Goal: Task Accomplishment & Management: Use online tool/utility

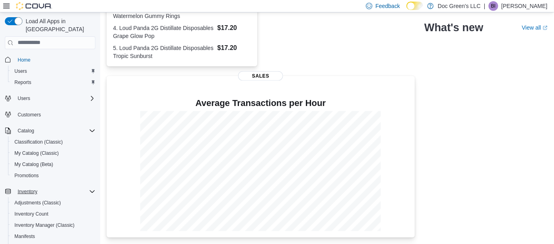
scroll to position [144, 0]
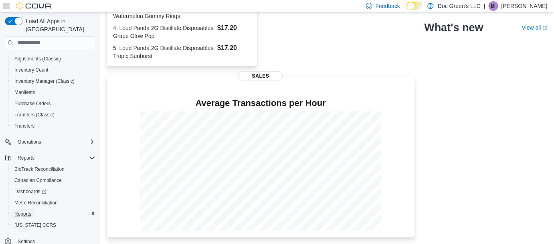
click at [28, 211] on span "Reports" at bounding box center [22, 214] width 17 height 6
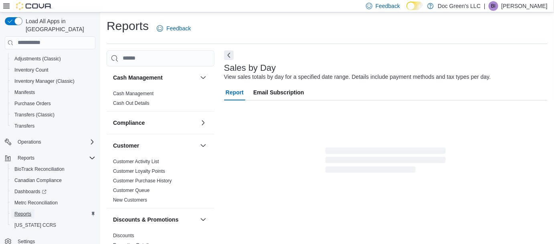
scroll to position [18, 0]
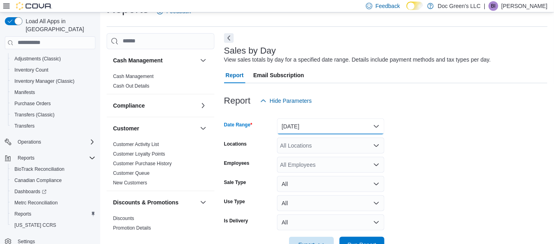
click at [316, 122] on button "[DATE]" at bounding box center [330, 127] width 107 height 16
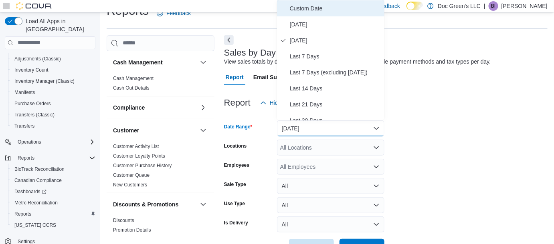
click at [311, 4] on span "Custom Date" at bounding box center [335, 9] width 91 height 10
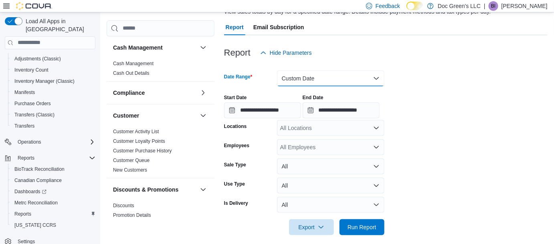
scroll to position [71, 0]
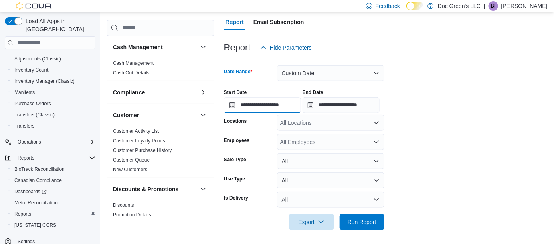
click at [278, 107] on input "**********" at bounding box center [262, 105] width 77 height 16
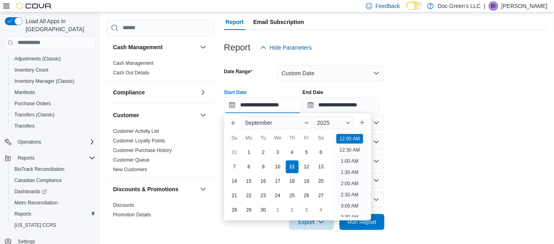
scroll to position [24, 0]
click at [280, 170] on div "10" at bounding box center [278, 167] width 14 height 14
click at [347, 174] on li "8:00 AM" at bounding box center [349, 173] width 24 height 10
type input "**********"
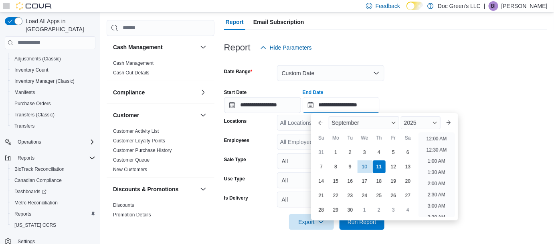
click at [359, 107] on input "**********" at bounding box center [341, 105] width 77 height 16
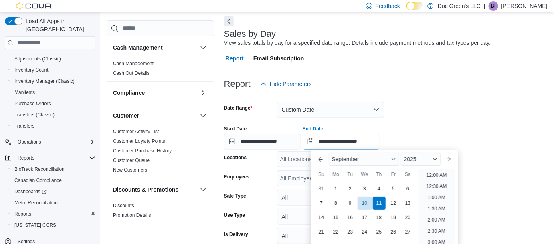
scroll to position [73, 0]
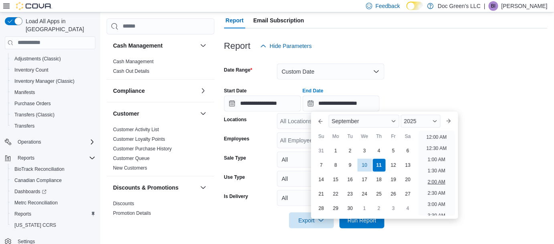
click at [434, 182] on li "2:00 AM" at bounding box center [436, 183] width 24 height 10
type input "**********"
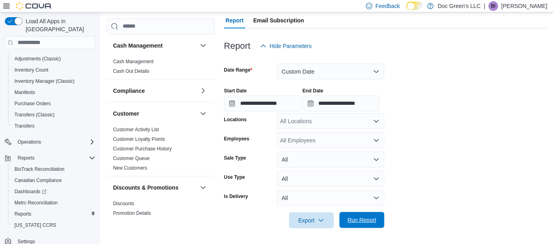
click at [357, 216] on span "Run Report" at bounding box center [361, 220] width 29 height 8
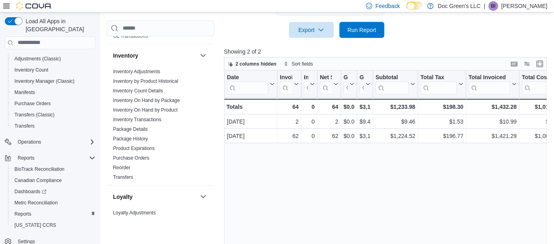
scroll to position [235, 0]
click at [141, 158] on link "Purchase Orders" at bounding box center [131, 157] width 36 height 6
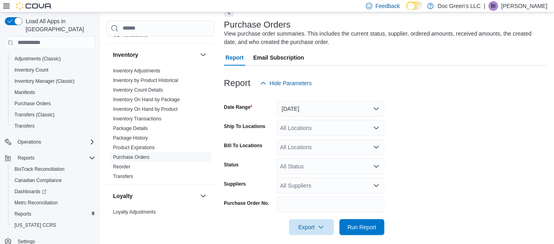
scroll to position [26, 0]
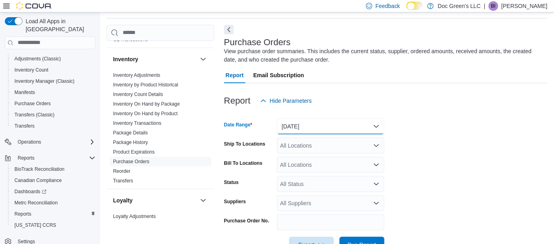
click at [313, 121] on button "[DATE]" at bounding box center [330, 127] width 107 height 16
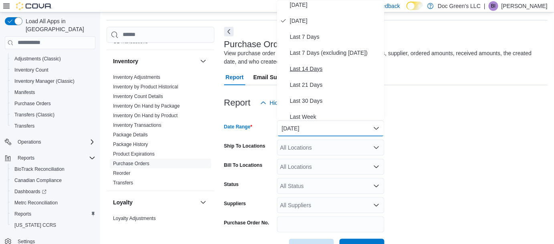
scroll to position [20, 0]
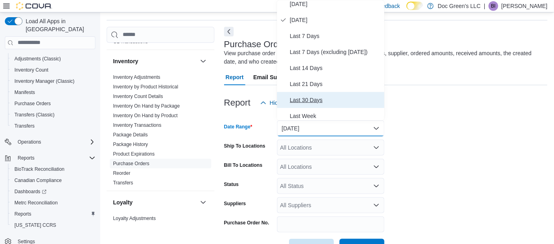
click at [309, 99] on span "Last 30 Days" at bounding box center [335, 100] width 91 height 10
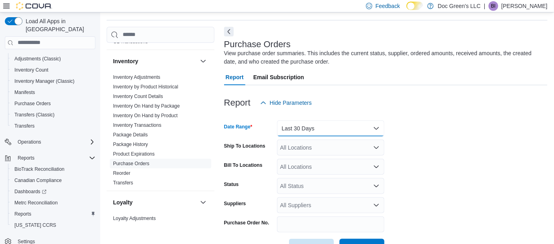
scroll to position [51, 0]
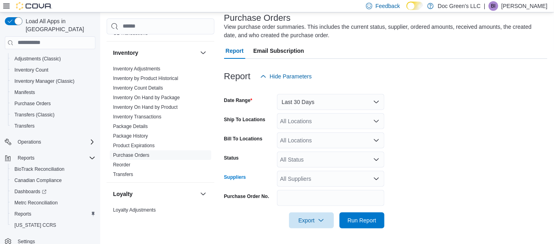
click at [319, 178] on div "All Suppliers" at bounding box center [330, 179] width 107 height 16
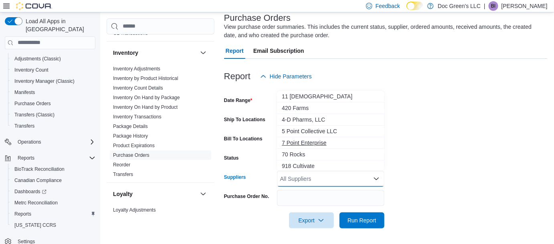
click at [330, 139] on span "7 Point Enterprise" at bounding box center [331, 143] width 98 height 8
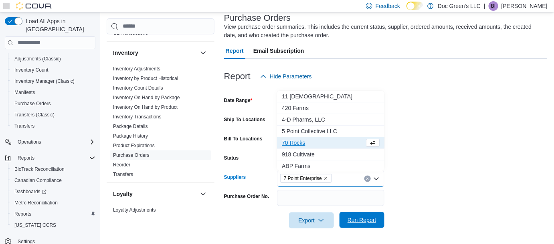
click at [362, 218] on span "Run Report" at bounding box center [361, 220] width 29 height 8
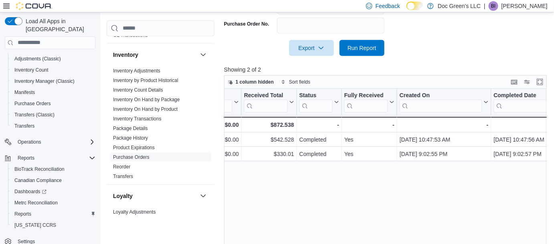
scroll to position [0, 586]
